Goal: Task Accomplishment & Management: Complete application form

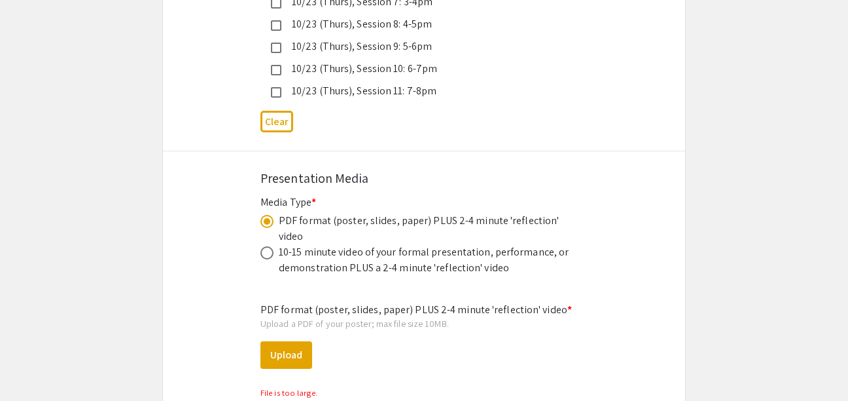
scroll to position [85, 0]
click at [293, 341] on button "Upload" at bounding box center [287, 354] width 52 height 27
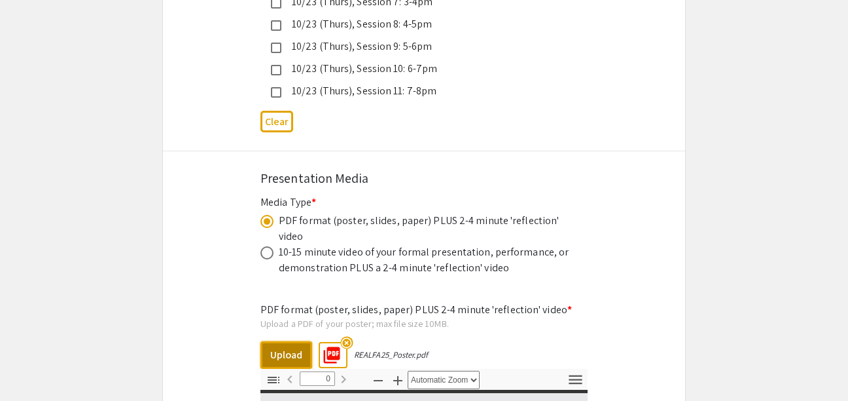
select select "custom"
type input "1"
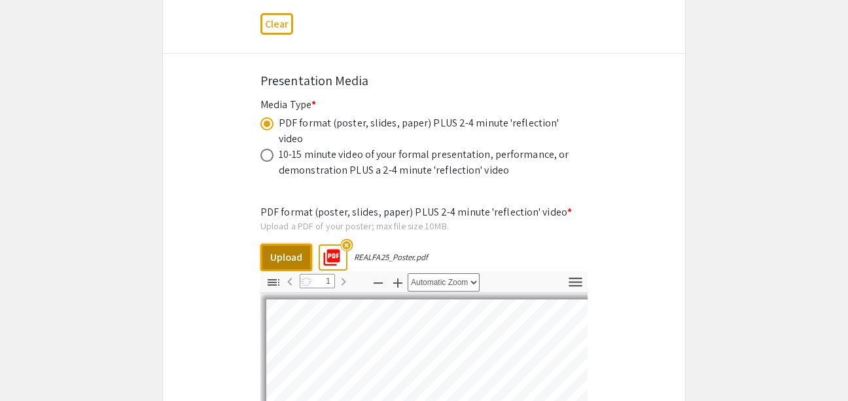
scroll to position [4016, 0]
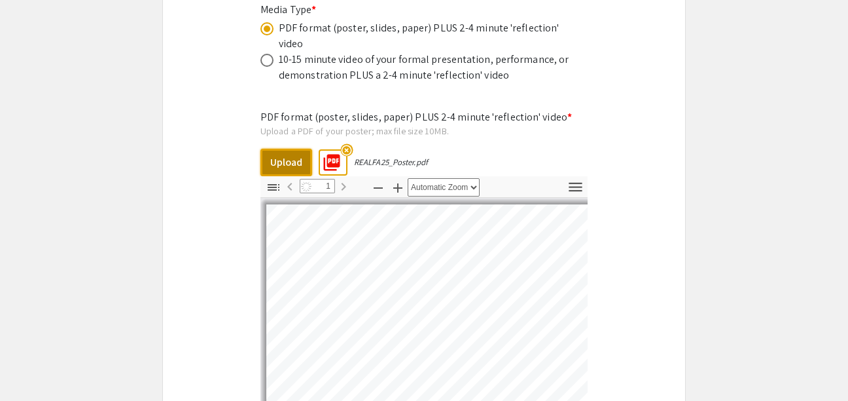
select select "auto"
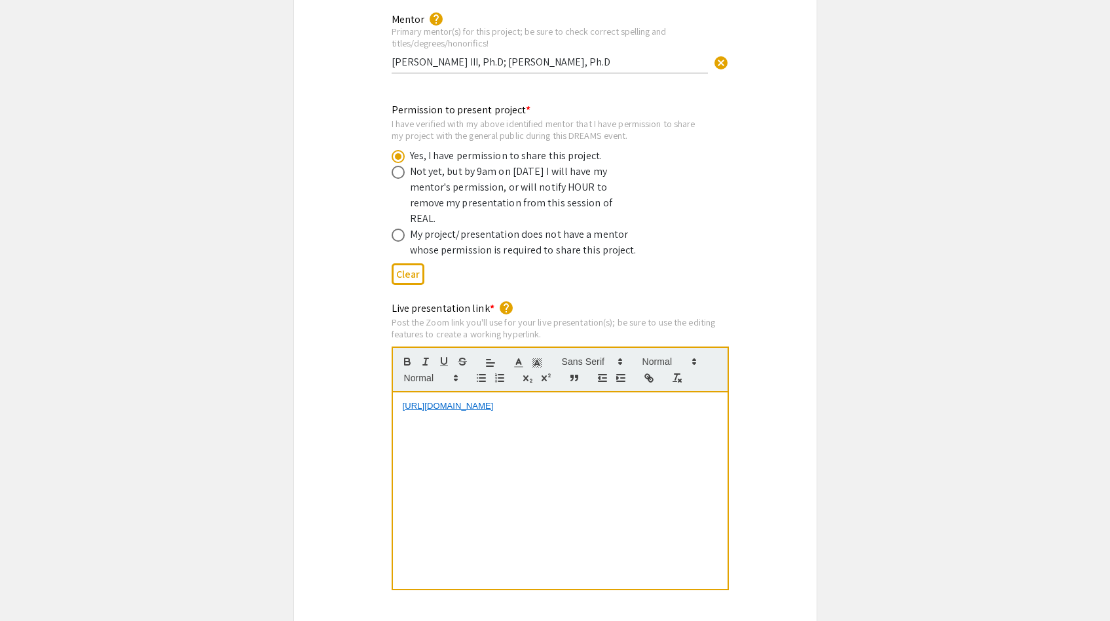
scroll to position [2503, 0]
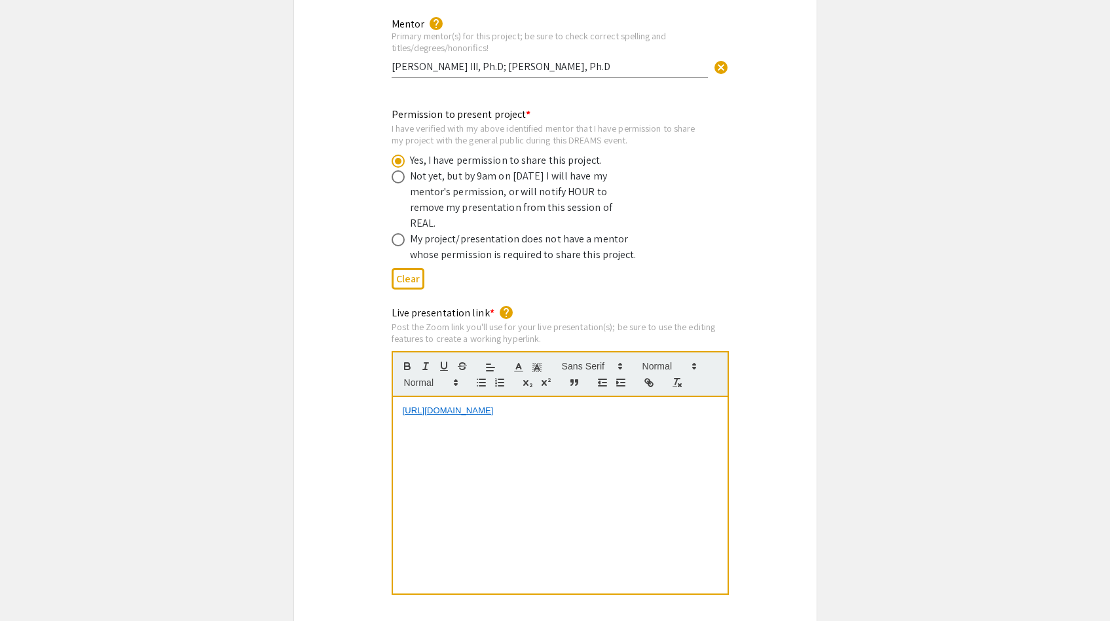
click at [484, 400] on link "[URL][DOMAIN_NAME]" at bounding box center [448, 410] width 91 height 10
click at [492, 378] on link "[URL][DOMAIN_NAME]" at bounding box center [467, 386] width 91 height 17
click at [457, 321] on div "Post the Zoom link you'll use for your live presentation(s); be sure to use the…" at bounding box center [559, 332] width 337 height 23
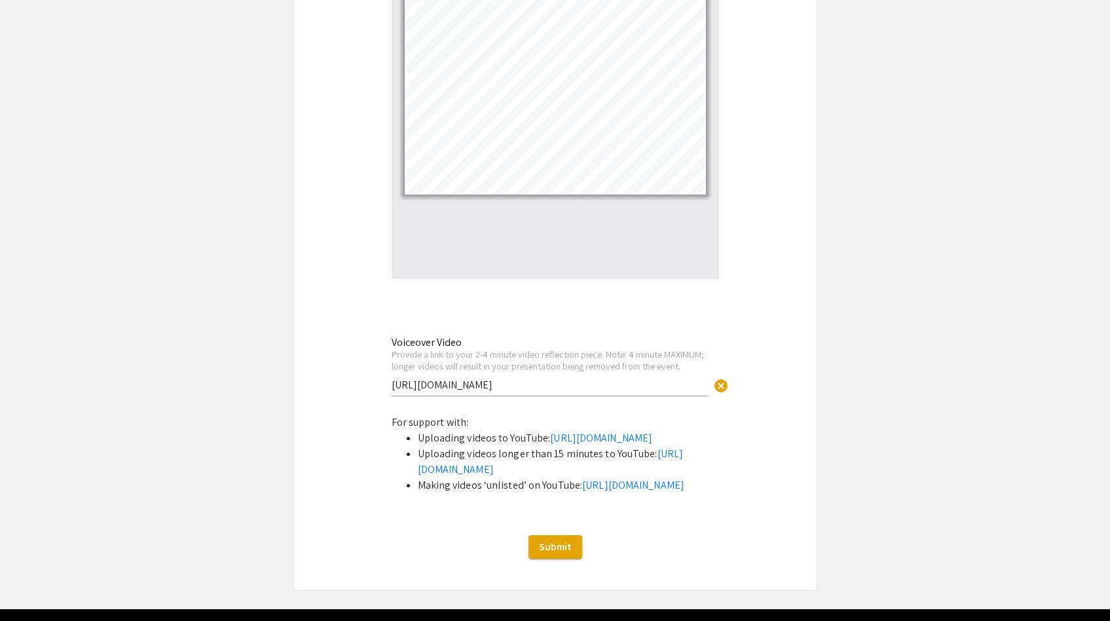
scroll to position [4248, 0]
drag, startPoint x: 547, startPoint y: 341, endPoint x: 386, endPoint y: 334, distance: 161.8
click at [386, 334] on div "Voiceover Video Provide a link to your 2-4 minute video reflection piece. Note:…" at bounding box center [555, 372] width 347 height 78
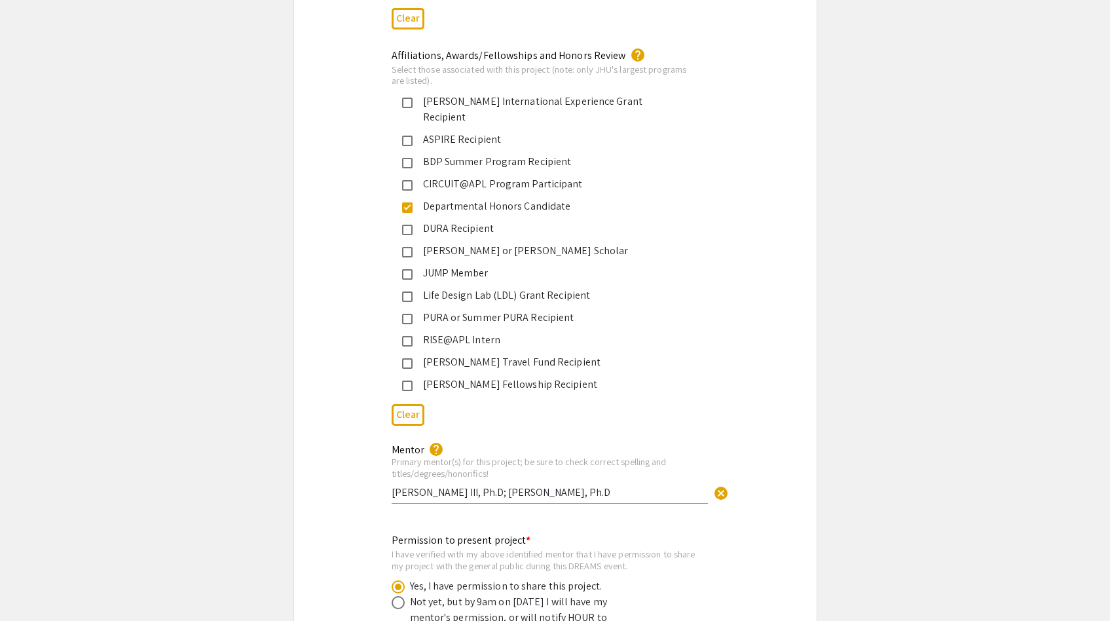
scroll to position [2056, 0]
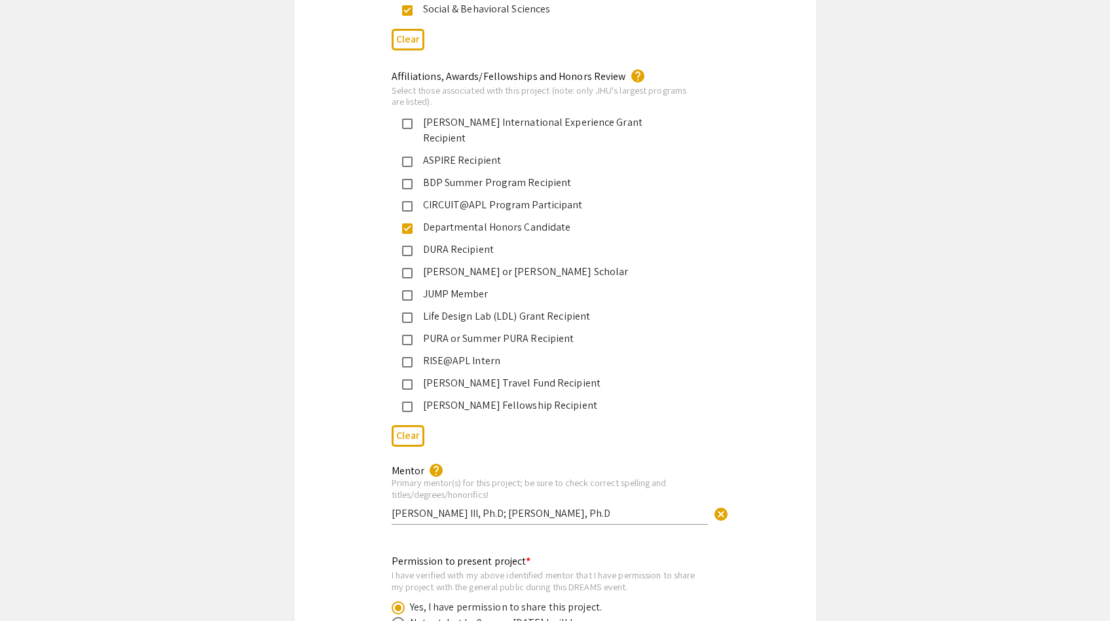
click at [391, 400] on input "[PERSON_NAME] III, Ph.D; [PERSON_NAME], Ph.D" at bounding box center [549, 513] width 316 height 14
click at [410, 400] on div "Mentor help Primary mentor(s) for this project; be sure to check correct spelli…" at bounding box center [549, 495] width 316 height 86
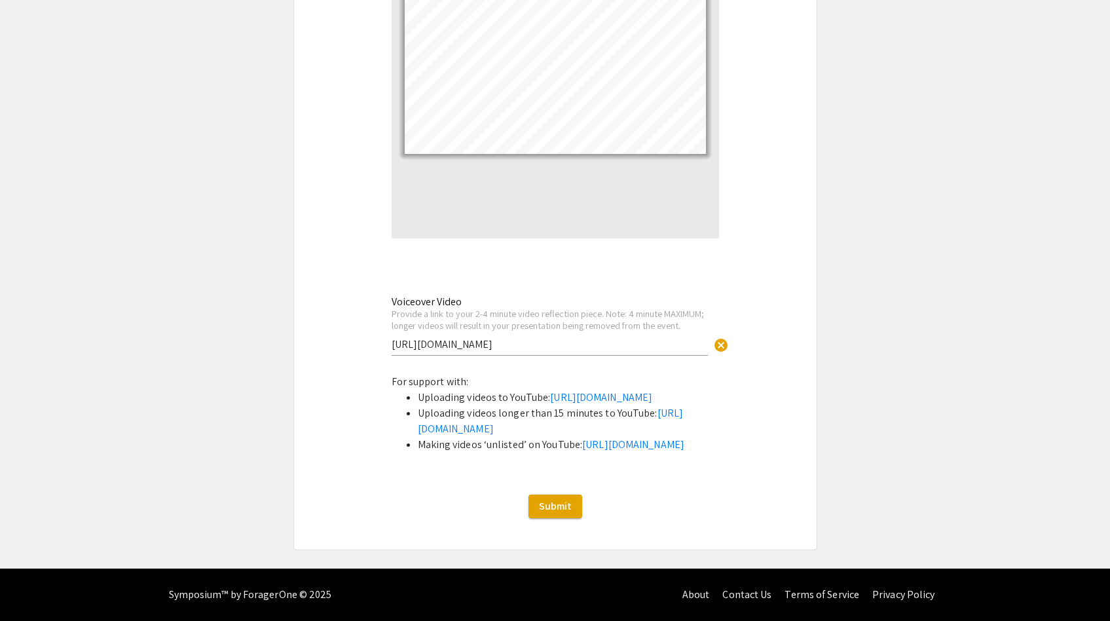
scroll to position [4317, 0]
click at [552, 400] on span "Submit" at bounding box center [555, 506] width 33 height 14
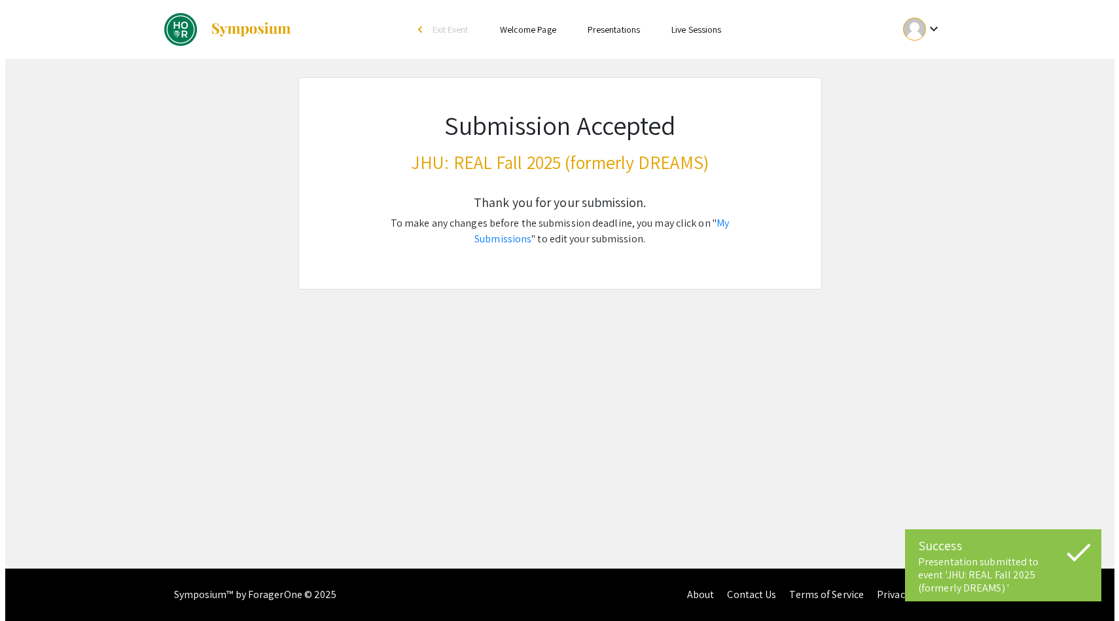
scroll to position [0, 0]
click at [711, 223] on link "My Submissions" at bounding box center [602, 230] width 255 height 29
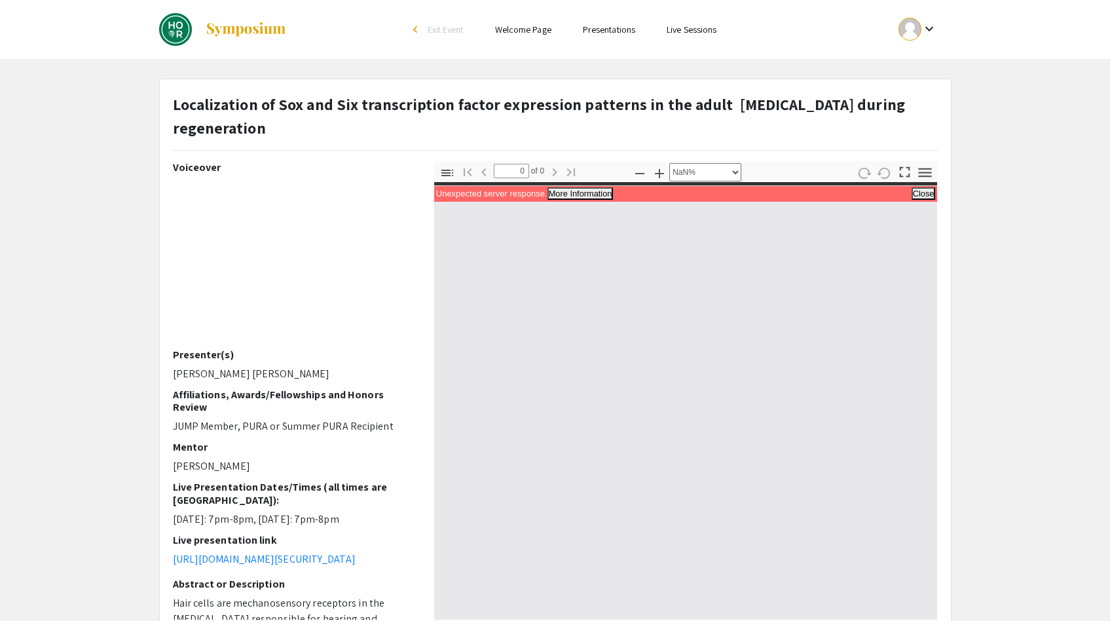
select select "custom"
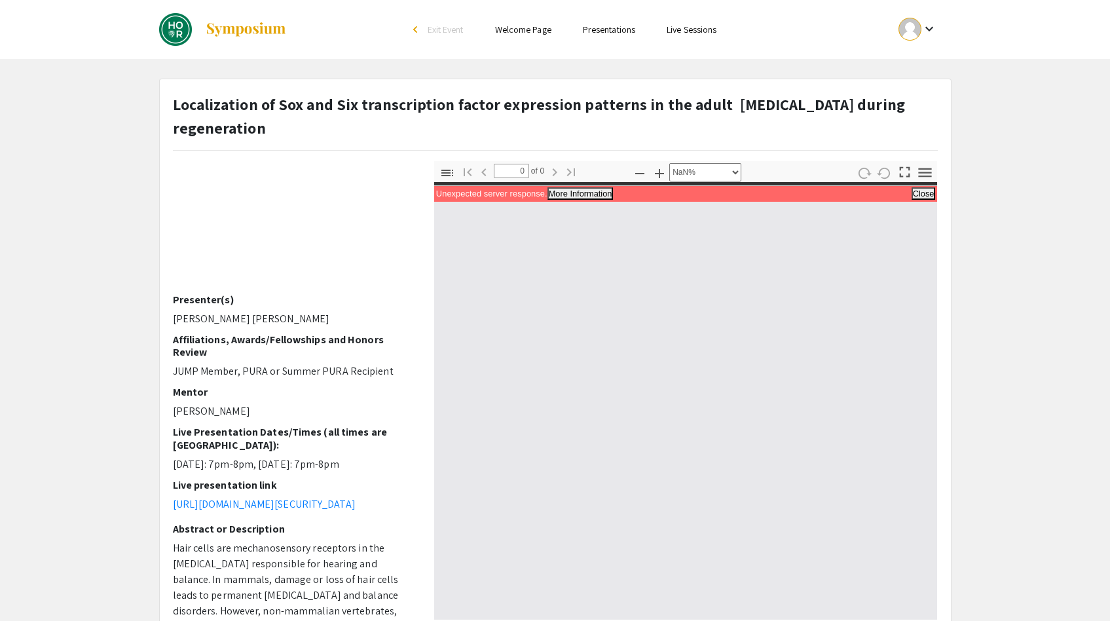
scroll to position [68, 0]
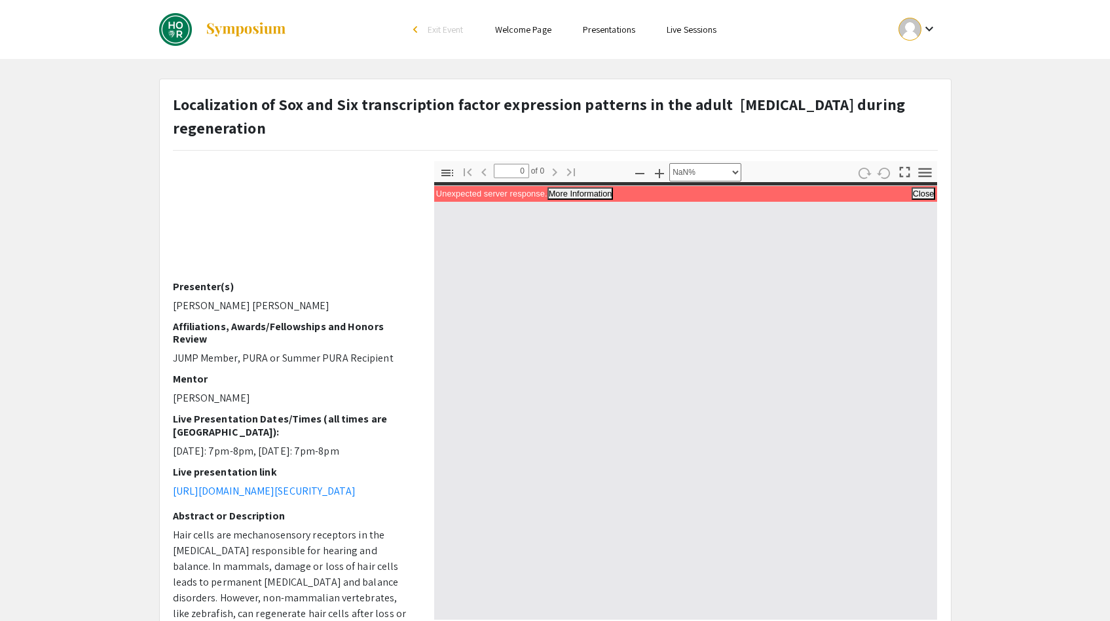
click at [239, 483] on p "https://JHUBlueJays.zoom.us/j/96435179604?pwd=mj05Tq4btlyzz0PxvdS32vXGv1lu9S.1" at bounding box center [294, 491] width 242 height 16
click at [238, 484] on link "https://JHUBlueJays.zoom.us/j/96435179604?pwd=mj05Tq4btlyzz0PxvdS32vXGv1lu9S.1" at bounding box center [264, 491] width 183 height 14
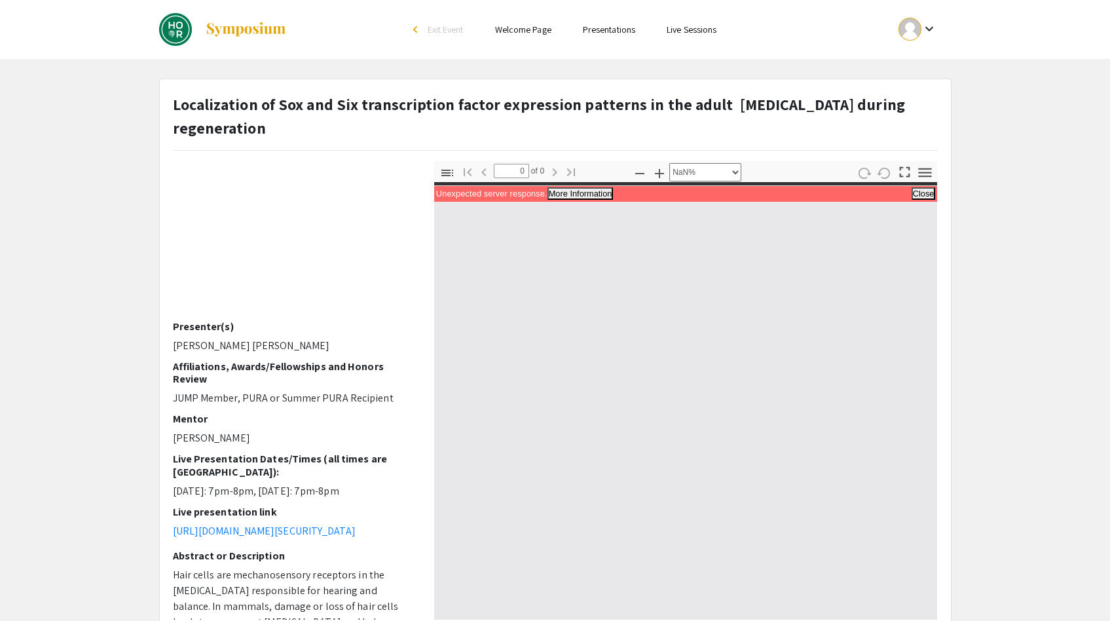
scroll to position [30, 0]
